Goal: Find specific page/section: Find specific page/section

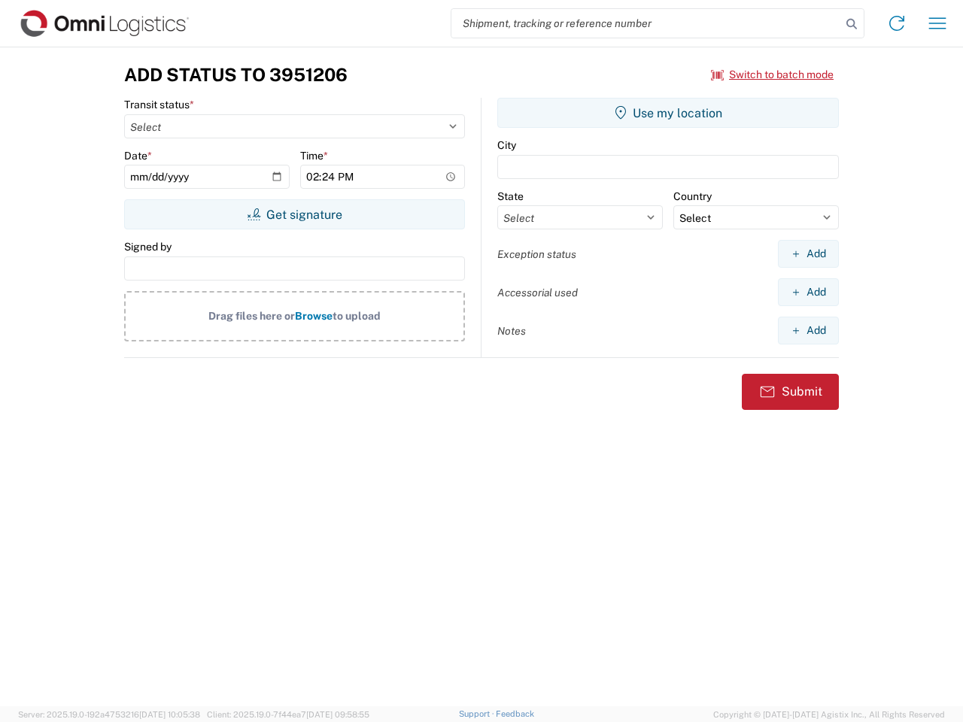
click at [646, 23] on input "search" at bounding box center [646, 23] width 390 height 29
click at [851, 24] on icon at bounding box center [851, 24] width 21 height 21
click at [896, 23] on icon at bounding box center [896, 23] width 24 height 24
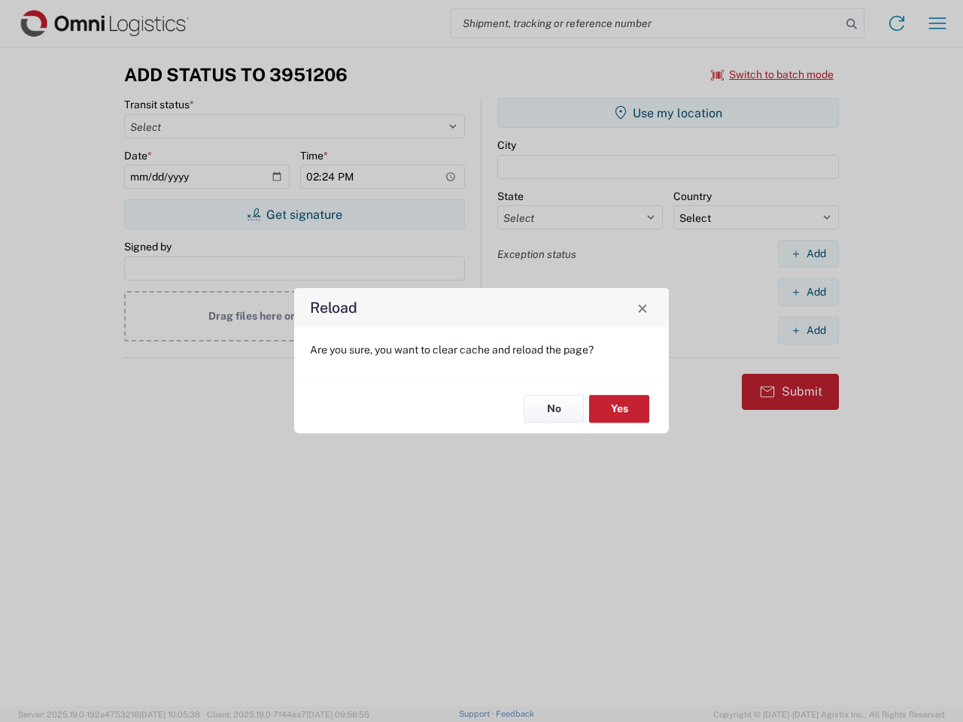
click at [772, 74] on div "Reload Are you sure, you want to clear cache and reload the page? No Yes" at bounding box center [481, 361] width 963 height 722
click at [294, 214] on div "Reload Are you sure, you want to clear cache and reload the page? No Yes" at bounding box center [481, 361] width 963 height 722
click at [668, 113] on div "Reload Are you sure, you want to clear cache and reload the page? No Yes" at bounding box center [481, 361] width 963 height 722
click at [808, 253] on div "Reload Are you sure, you want to clear cache and reload the page? No Yes" at bounding box center [481, 361] width 963 height 722
click at [808, 292] on div "Reload Are you sure, you want to clear cache and reload the page? No Yes" at bounding box center [481, 361] width 963 height 722
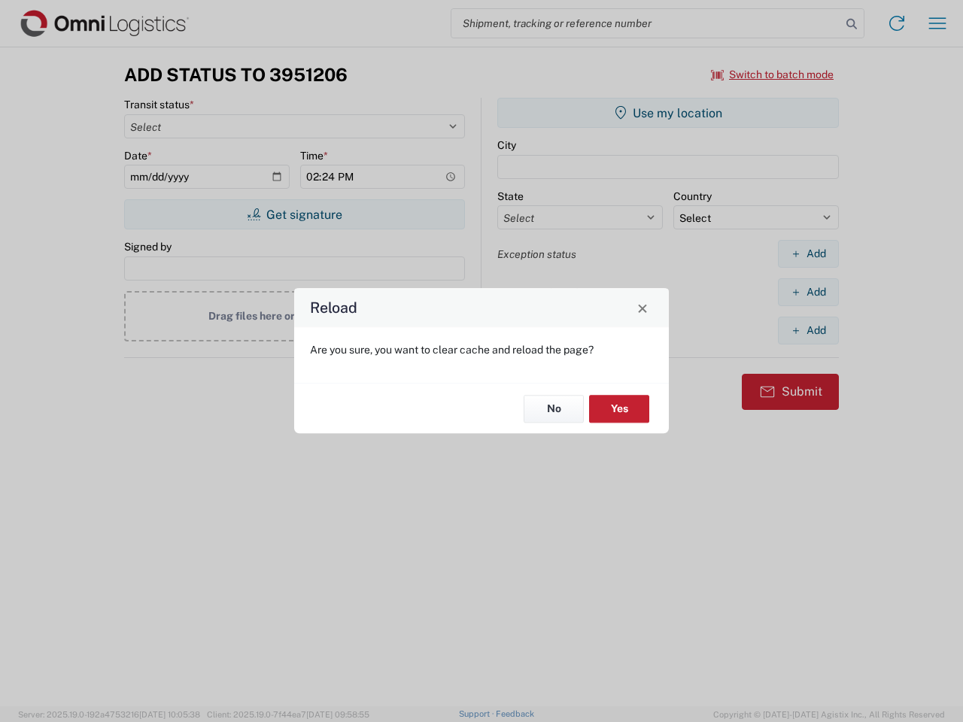
click at [808, 330] on div "Reload Are you sure, you want to clear cache and reload the page? No Yes" at bounding box center [481, 361] width 963 height 722
